Goal: Task Accomplishment & Management: Complete application form

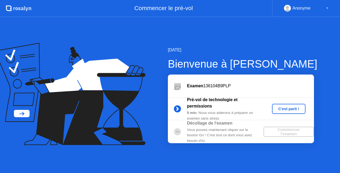
click at [293, 108] on div "C'est parti !" at bounding box center [288, 109] width 29 height 4
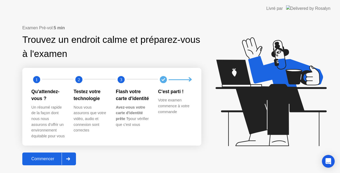
click at [68, 159] on icon at bounding box center [68, 158] width 4 height 3
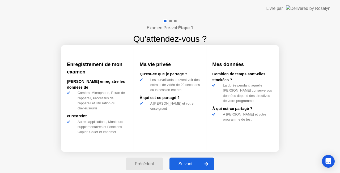
click at [207, 163] on icon at bounding box center [207, 163] width 4 height 3
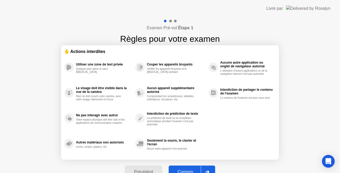
click at [207, 166] on div at bounding box center [207, 172] width 13 height 12
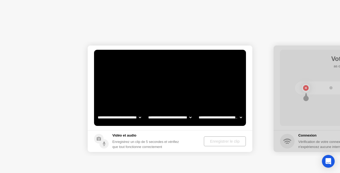
select select "**********"
select select "*******"
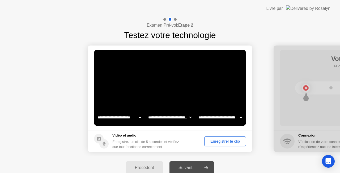
click at [221, 142] on div "Enregistrer le clip" at bounding box center [225, 141] width 38 height 4
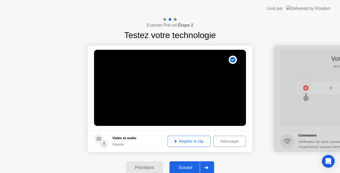
click at [209, 165] on div at bounding box center [206, 167] width 13 height 12
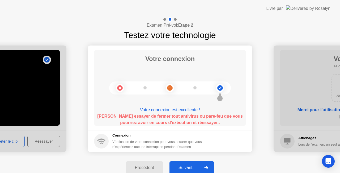
click at [168, 122] on b "[PERSON_NAME] essayer de fermer tout antivirus ou pare-feu que vous pourriez av…" at bounding box center [170, 119] width 146 height 11
click at [192, 166] on div "Suivant" at bounding box center [185, 167] width 29 height 5
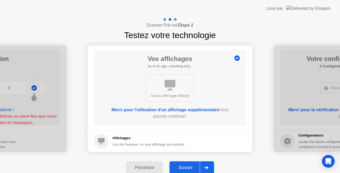
click at [192, 166] on div "Suivant" at bounding box center [185, 167] width 29 height 5
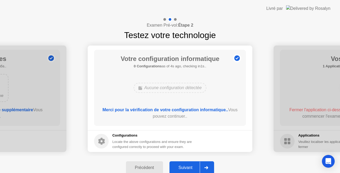
click at [192, 166] on div "Suivant" at bounding box center [185, 167] width 29 height 5
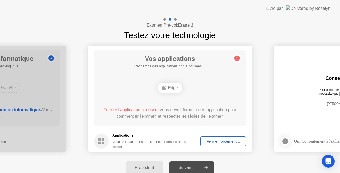
click at [216, 140] on div "Fermer forcément..." at bounding box center [223, 141] width 42 height 4
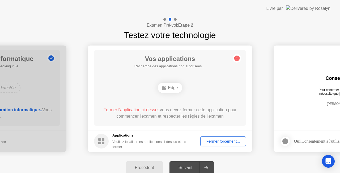
click at [225, 142] on div "Fermer forcément..." at bounding box center [223, 141] width 42 height 4
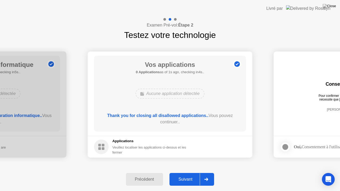
click at [196, 172] on button "Suivant" at bounding box center [192, 179] width 45 height 13
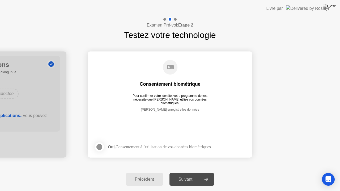
click at [102, 146] on div at bounding box center [99, 147] width 6 height 6
click at [188, 172] on div "Suivant" at bounding box center [185, 179] width 29 height 5
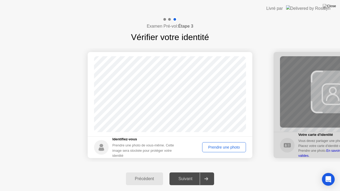
click at [230, 147] on div "Prendre une photo" at bounding box center [224, 147] width 40 height 4
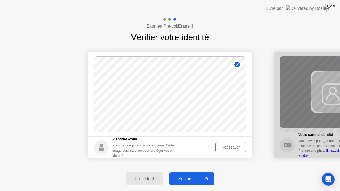
click at [223, 146] on div "Réessayer" at bounding box center [230, 147] width 27 height 4
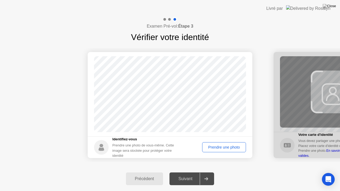
click at [223, 146] on div "Prendre une photo" at bounding box center [224, 147] width 40 height 4
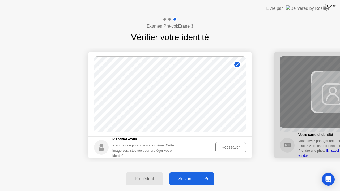
click at [199, 172] on div "Suivant" at bounding box center [185, 179] width 29 height 5
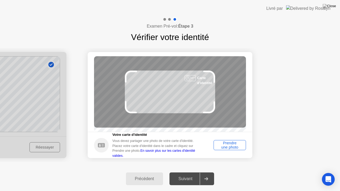
drag, startPoint x: 206, startPoint y: 180, endPoint x: 226, endPoint y: 145, distance: 40.4
click at [226, 145] on div "Examen Pré-vol: Étape 3 Vérifier votre identité Succès Photo correcte Identifie…" at bounding box center [170, 104] width 340 height 174
click at [226, 145] on div "Prendre une photo" at bounding box center [230, 145] width 29 height 9
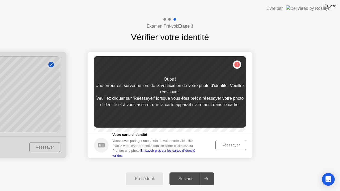
click at [226, 145] on div "Réessayer" at bounding box center [230, 145] width 27 height 4
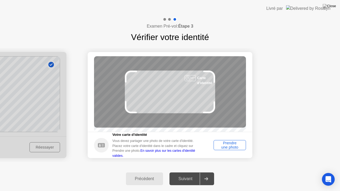
click at [226, 145] on div "Prendre une photo" at bounding box center [230, 145] width 29 height 9
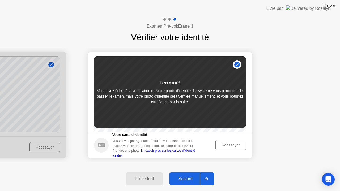
click at [232, 144] on button "Réessayer" at bounding box center [231, 145] width 31 height 10
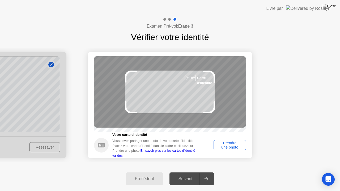
click at [232, 144] on div "Prendre une photo" at bounding box center [230, 145] width 29 height 9
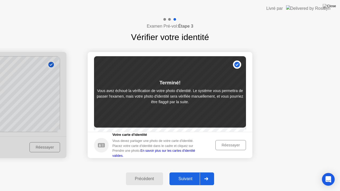
click at [232, 147] on div "Réessayer" at bounding box center [230, 145] width 27 height 4
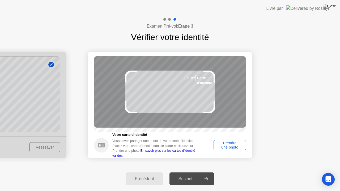
click at [232, 147] on div "Prendre une photo" at bounding box center [230, 145] width 29 height 9
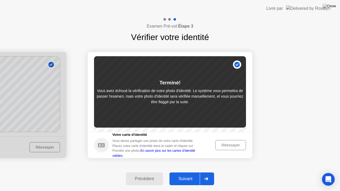
click at [139, 172] on div "Précédent" at bounding box center [145, 179] width 34 height 5
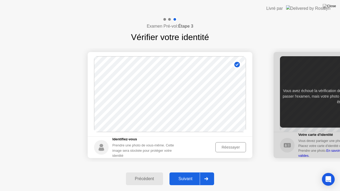
click at [231, 149] on div "Réessayer" at bounding box center [230, 147] width 27 height 4
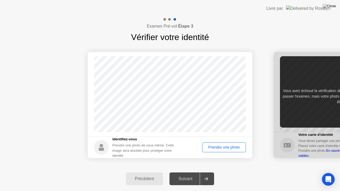
click at [231, 149] on div "Prendre une photo" at bounding box center [224, 147] width 40 height 4
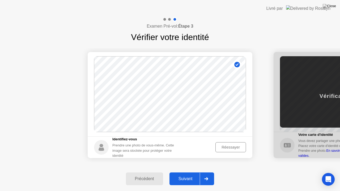
click at [184, 172] on button "Suivant" at bounding box center [192, 179] width 45 height 13
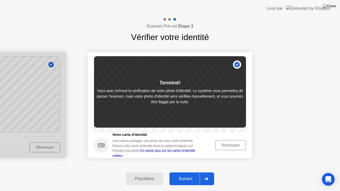
click at [229, 146] on div "Réessayer" at bounding box center [230, 145] width 27 height 4
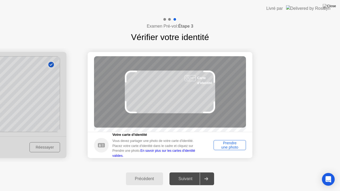
click at [229, 145] on div "Prendre une photo" at bounding box center [230, 145] width 29 height 9
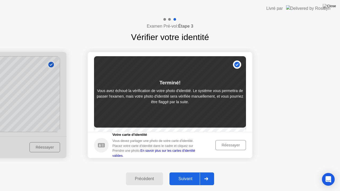
click at [225, 147] on div "Réessayer" at bounding box center [230, 145] width 27 height 4
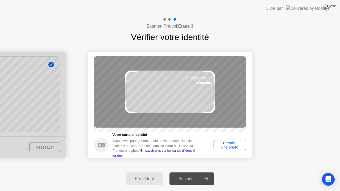
click at [53, 37] on div "Examen Pré-vol: Étape 3 Vérifier votre identité" at bounding box center [170, 30] width 340 height 27
click at [218, 150] on div "Prendre une photo" at bounding box center [230, 145] width 29 height 9
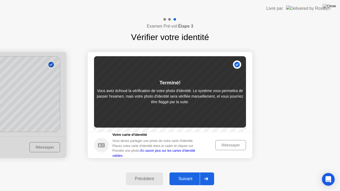
click at [136, 172] on div "Précédent" at bounding box center [145, 179] width 34 height 5
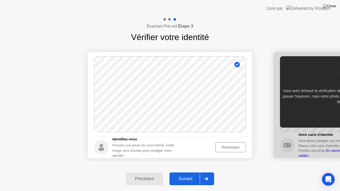
click at [226, 149] on div "Réessayer" at bounding box center [230, 147] width 27 height 4
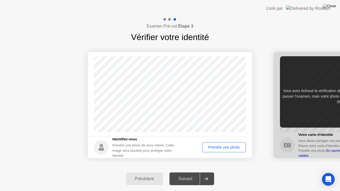
click at [226, 149] on div "Prendre une photo" at bounding box center [224, 147] width 40 height 4
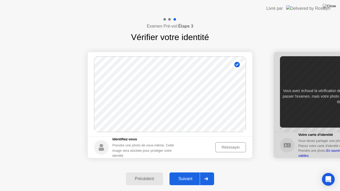
click at [203, 172] on div at bounding box center [206, 179] width 13 height 12
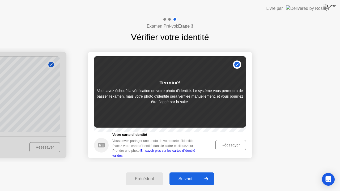
click at [236, 147] on div "Réessayer" at bounding box center [230, 145] width 27 height 4
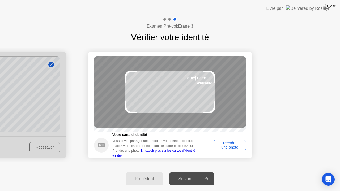
click at [236, 148] on div "Prendre une photo" at bounding box center [230, 145] width 29 height 9
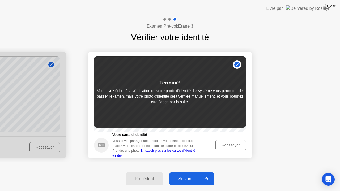
click at [197, 172] on button "Suivant" at bounding box center [192, 179] width 45 height 13
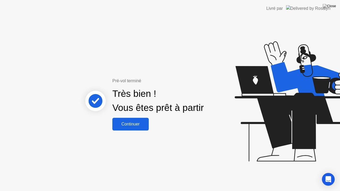
click at [139, 126] on div "Continuer" at bounding box center [130, 124] width 33 height 5
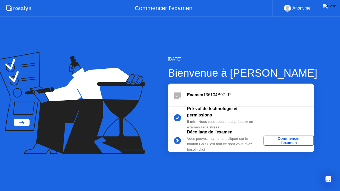
click at [296, 138] on div "Commencer l'examen" at bounding box center [289, 141] width 46 height 9
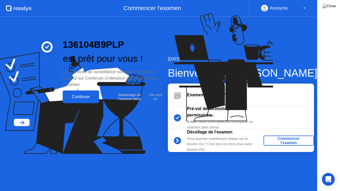
click at [296, 138] on icon at bounding box center [227, 70] width 137 height 136
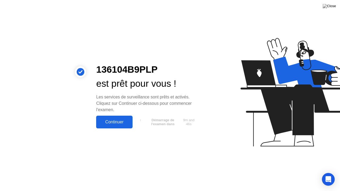
click at [121, 120] on div "Continuer" at bounding box center [114, 122] width 33 height 5
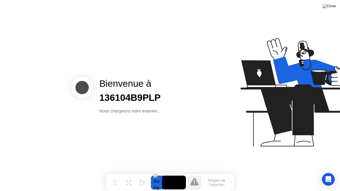
click at [121, 120] on div "Bienvenue à 136104B9PLP Nous chargeons votre examen..." at bounding box center [170, 95] width 340 height 191
